Goal: Information Seeking & Learning: Learn about a topic

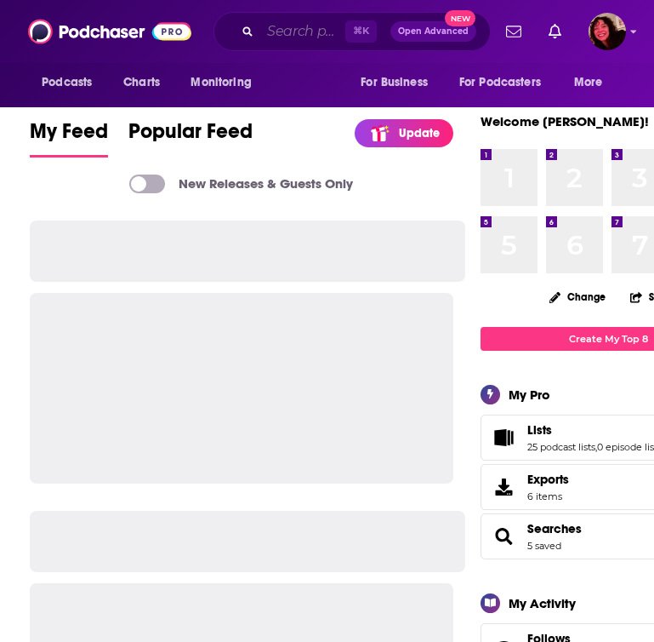
click at [284, 31] on input "Search podcasts, credits, & more..." at bounding box center [302, 31] width 85 height 27
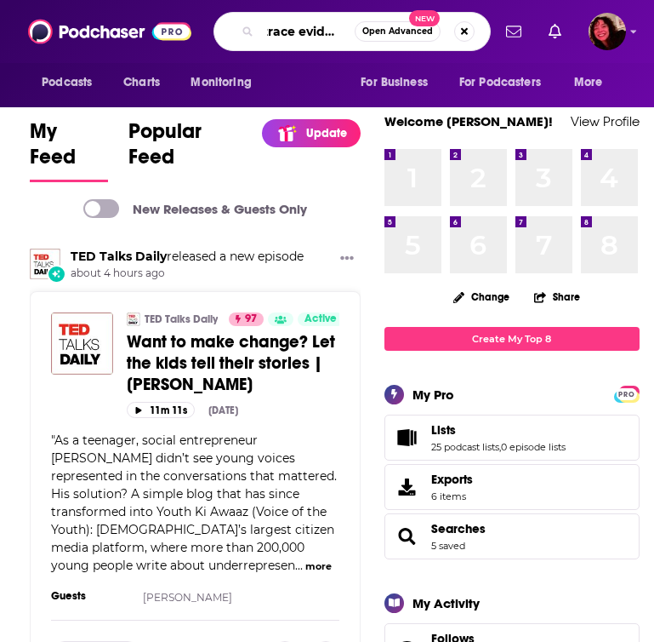
scroll to position [0, 12]
type input "trace evidence"
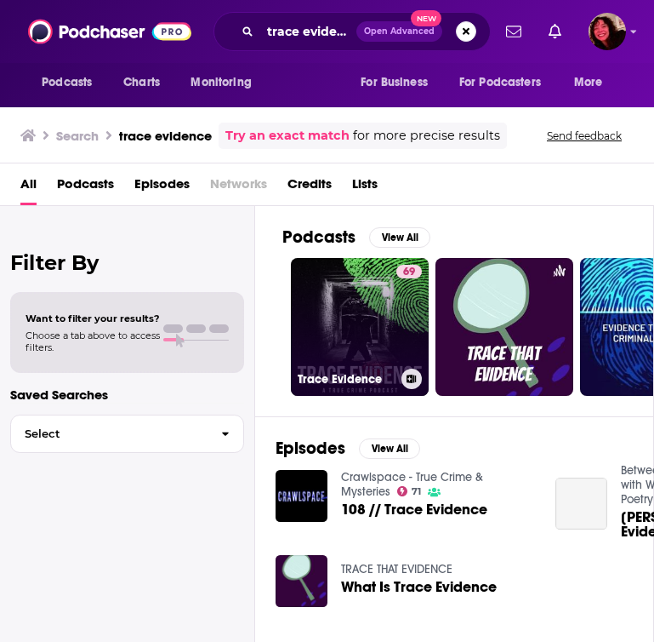
click at [368, 341] on link "69 Trace Evidence" at bounding box center [360, 327] width 138 height 138
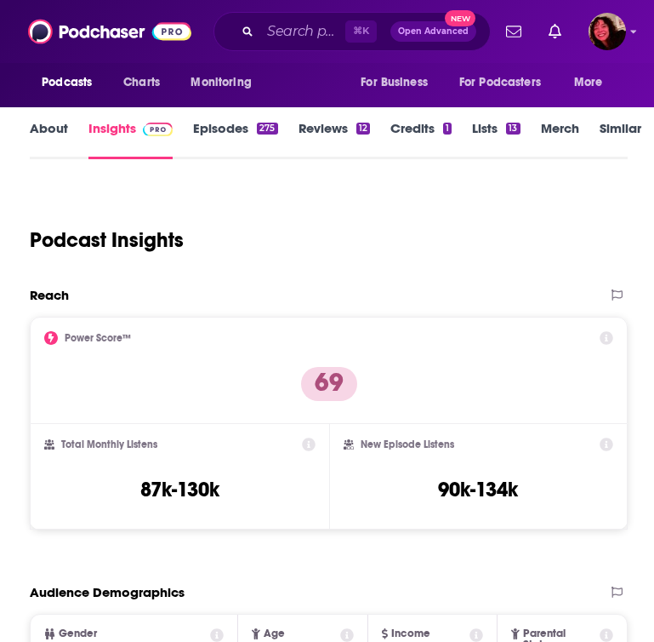
scroll to position [190, 0]
